Goal: Information Seeking & Learning: Learn about a topic

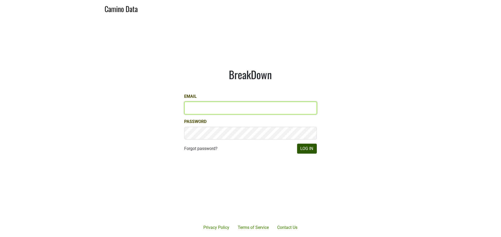
type input "josh@simonfamilyestate.com"
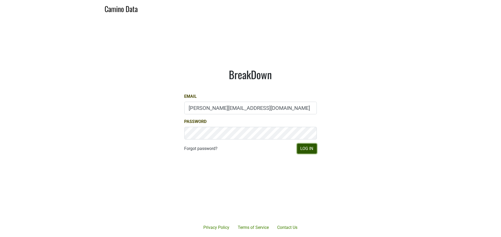
click at [308, 147] on button "Log In" at bounding box center [307, 149] width 20 height 10
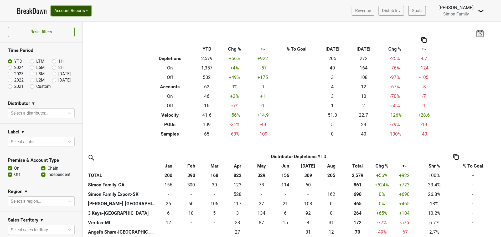
click at [68, 13] on button "Account Reports" at bounding box center [71, 11] width 40 height 10
click at [162, 15] on nav "BreakDown Account Reports SuperRanker Map Award Progress Chain Compliance CRM N…" at bounding box center [251, 11] width 476 height 22
click at [394, 10] on link "Distrib Inv" at bounding box center [391, 11] width 25 height 10
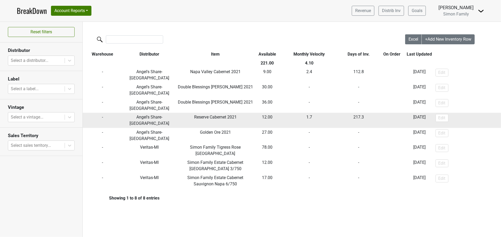
click at [270, 113] on td "12.00" at bounding box center [267, 120] width 25 height 15
click at [162, 113] on td "Angel's Share-[GEOGRAPHIC_DATA]" at bounding box center [149, 120] width 54 height 15
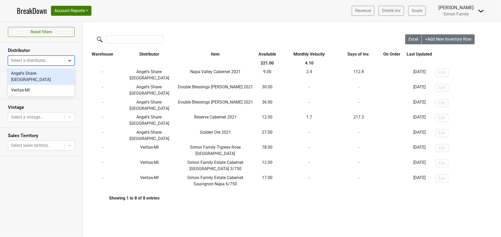
click at [67, 59] on icon at bounding box center [69, 60] width 5 height 5
click at [50, 75] on div "Angel's Share-[GEOGRAPHIC_DATA]" at bounding box center [41, 76] width 67 height 17
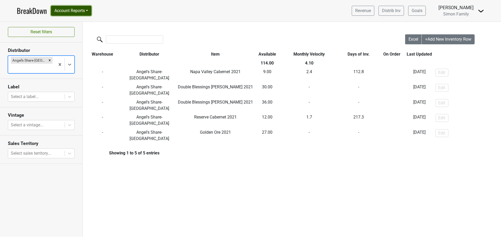
click at [69, 12] on button "Account Reports" at bounding box center [71, 11] width 40 height 10
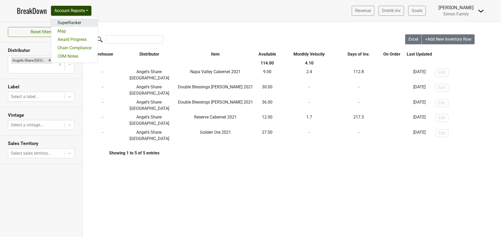
click at [71, 24] on link "SuperRanker" at bounding box center [74, 23] width 46 height 8
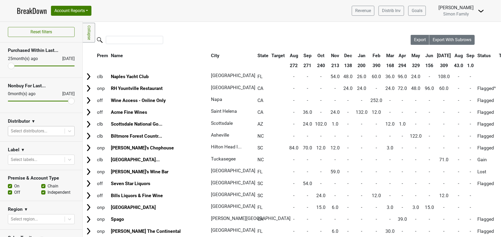
click at [59, 134] on div "Select distributors..." at bounding box center [36, 131] width 56 height 9
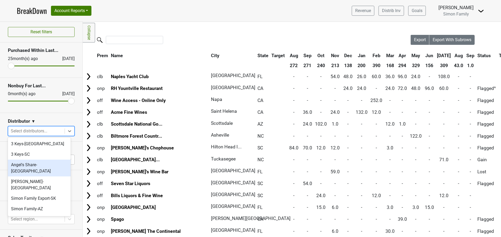
drag, startPoint x: 44, startPoint y: 163, endPoint x: 59, endPoint y: 155, distance: 17.3
click at [44, 163] on div "Angel's Share-[GEOGRAPHIC_DATA]" at bounding box center [39, 168] width 63 height 17
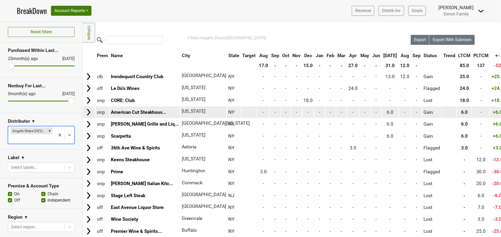
click at [89, 113] on img at bounding box center [89, 112] width 8 height 8
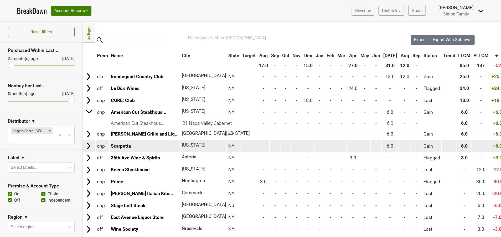
click at [91, 145] on img at bounding box center [89, 146] width 8 height 8
